Goal: Task Accomplishment & Management: Use online tool/utility

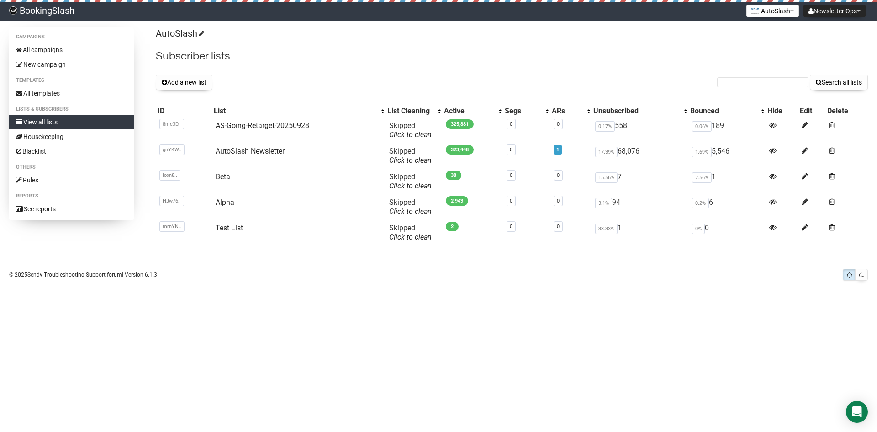
click at [195, 86] on button "Add a new list" at bounding box center [184, 82] width 57 height 16
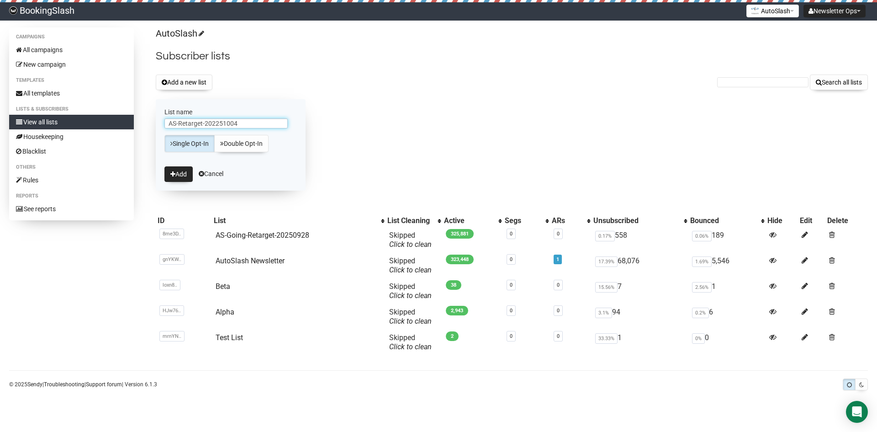
type input "AS-Retarget-202251004"
click at [182, 181] on button "Add" at bounding box center [178, 174] width 28 height 16
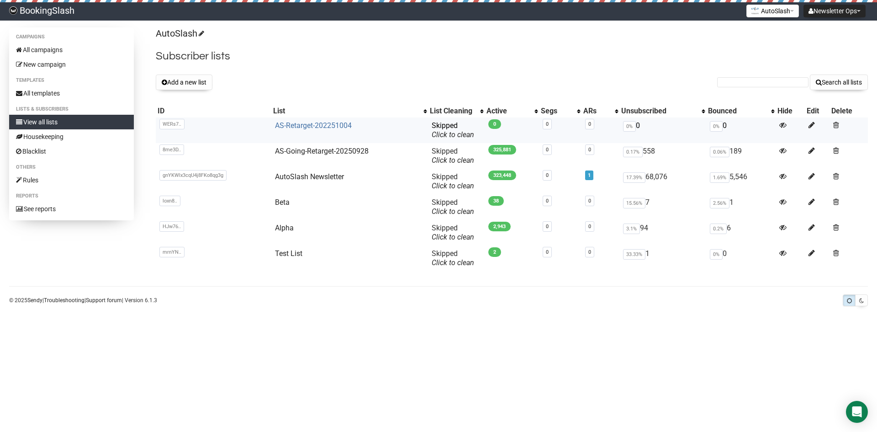
click at [299, 128] on link "AS-Retarget-202251004" at bounding box center [313, 125] width 77 height 9
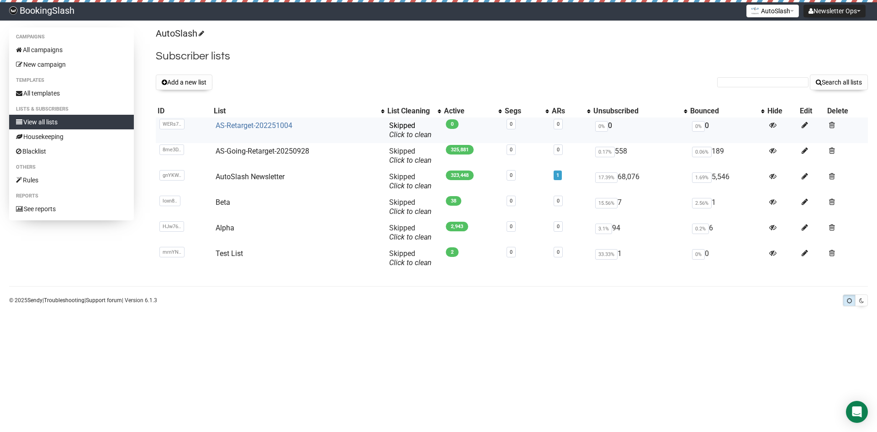
click at [239, 128] on link "AS-Retarget-202251004" at bounding box center [254, 125] width 77 height 9
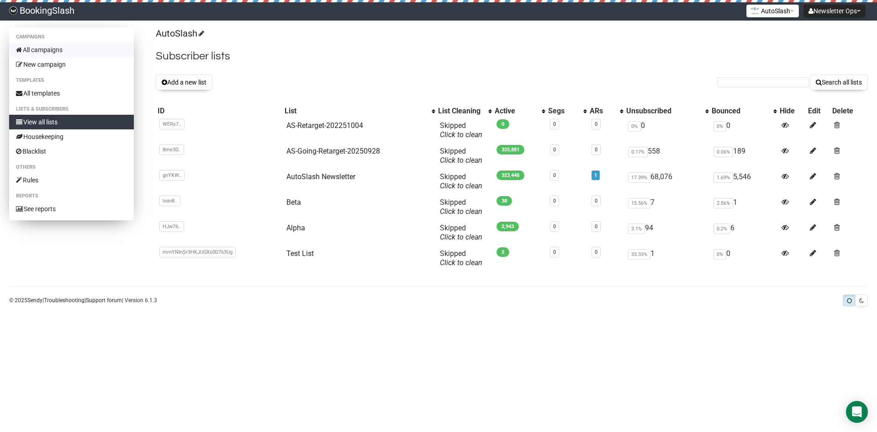
click at [48, 53] on link "All campaigns" at bounding box center [71, 49] width 125 height 15
click at [332, 152] on link "AS-Going-Retarget-20250928" at bounding box center [333, 151] width 94 height 9
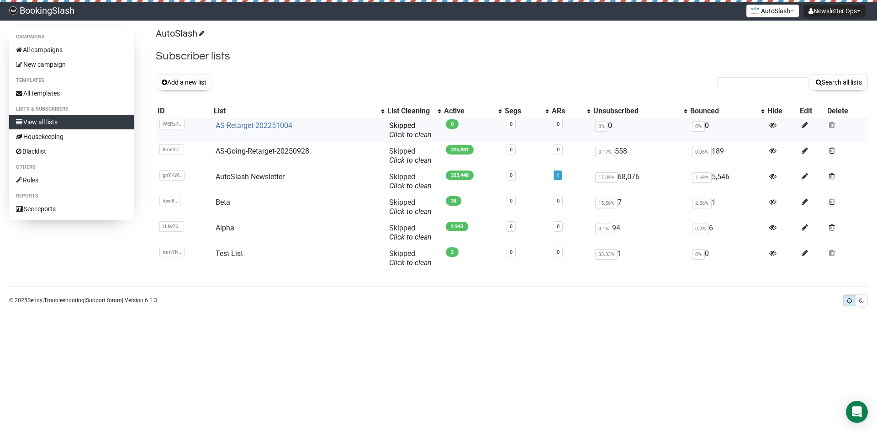
click at [255, 122] on link "AS-Retarget-202251004" at bounding box center [254, 125] width 77 height 9
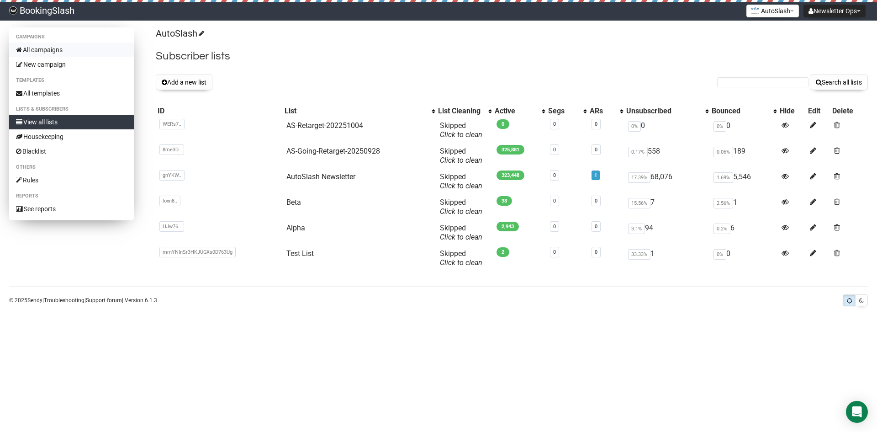
click at [35, 47] on link "All campaigns" at bounding box center [71, 49] width 125 height 15
click at [57, 50] on link "All campaigns" at bounding box center [71, 49] width 125 height 15
